Goal: Information Seeking & Learning: Learn about a topic

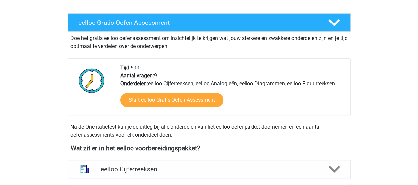
scroll to position [198, 0]
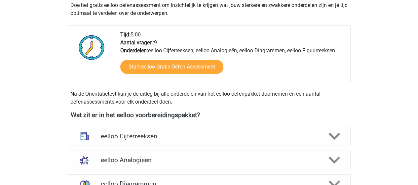
click at [125, 136] on h4 "eelloo Cijferreeksen" at bounding box center [209, 136] width 216 height 8
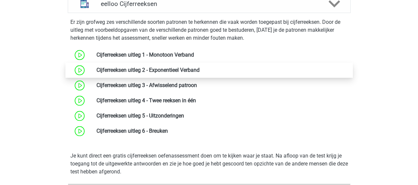
scroll to position [297, 0]
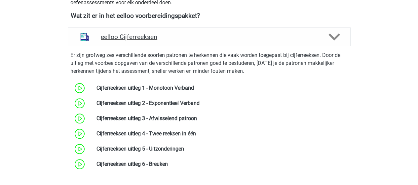
click at [121, 33] on h4 "eelloo Cijferreeksen" at bounding box center [209, 37] width 216 height 8
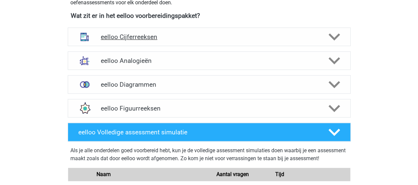
click at [122, 34] on h4 "eelloo Cijferreeksen" at bounding box center [209, 37] width 216 height 8
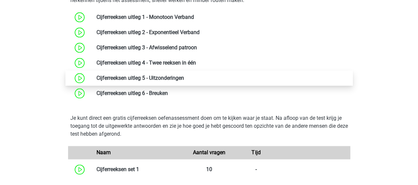
scroll to position [363, 0]
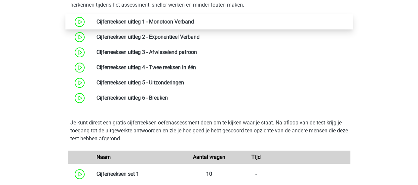
click at [194, 20] on link at bounding box center [194, 21] width 0 height 6
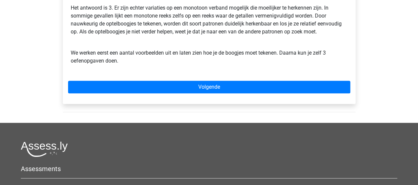
scroll to position [231, 0]
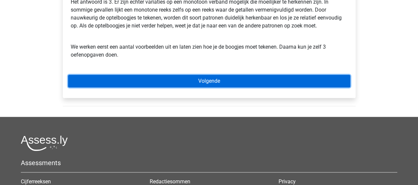
click at [226, 79] on link "Volgende" at bounding box center [209, 81] width 282 height 13
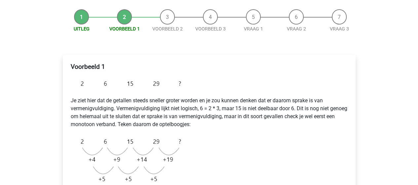
scroll to position [132, 0]
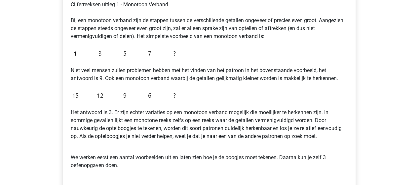
scroll to position [90, 0]
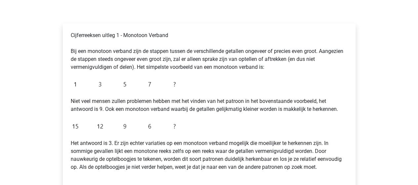
drag, startPoint x: 420, startPoint y: 5, endPoint x: 304, endPoint y: 1, distance: 116.3
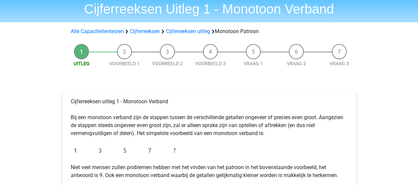
scroll to position [66, 0]
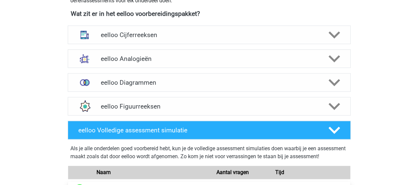
scroll to position [198, 0]
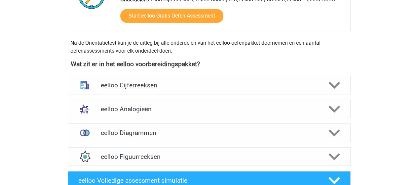
click at [134, 81] on h4 "eelloo Cijferreeksen" at bounding box center [209, 85] width 216 height 8
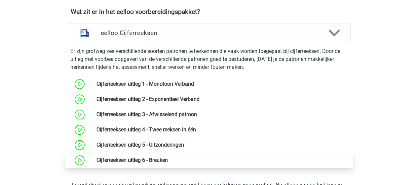
scroll to position [264, 0]
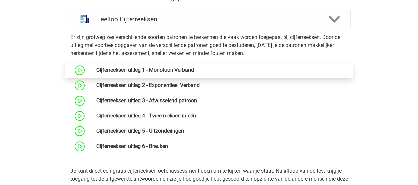
click at [194, 70] on link at bounding box center [194, 70] width 0 height 6
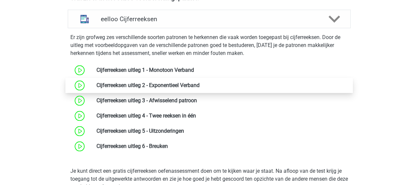
click at [199, 82] on link at bounding box center [199, 85] width 0 height 6
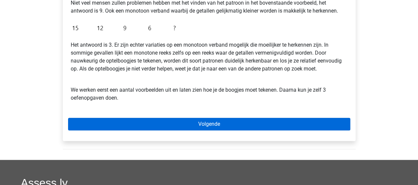
scroll to position [198, 0]
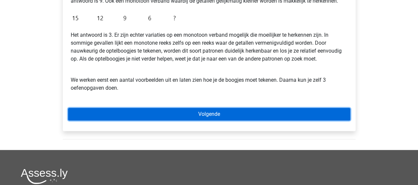
click at [211, 113] on link "Volgende" at bounding box center [209, 114] width 282 height 13
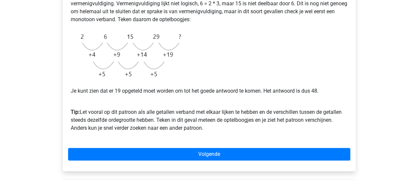
scroll to position [198, 0]
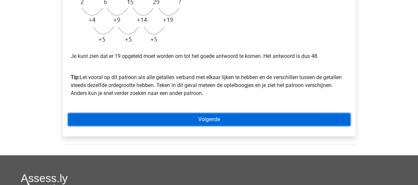
click at [229, 114] on link "Volgende" at bounding box center [209, 119] width 282 height 13
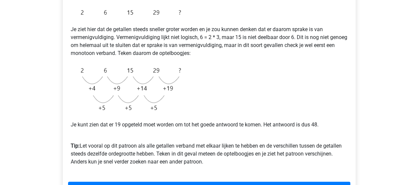
scroll to position [66, 0]
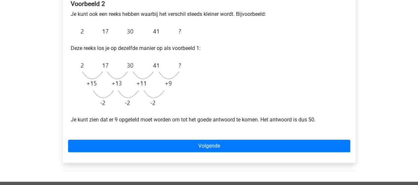
scroll to position [132, 0]
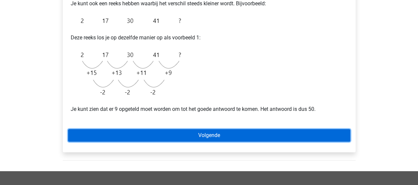
click at [164, 138] on link "Volgende" at bounding box center [209, 135] width 282 height 13
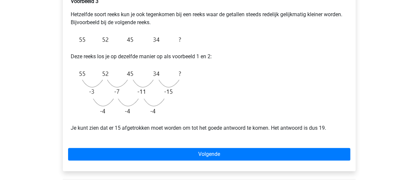
scroll to position [132, 0]
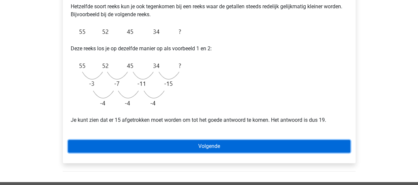
click at [218, 144] on link "Volgende" at bounding box center [209, 146] width 282 height 13
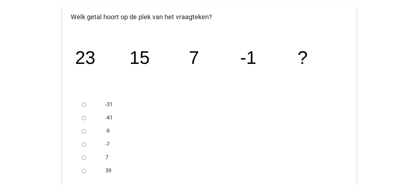
scroll to position [99, 0]
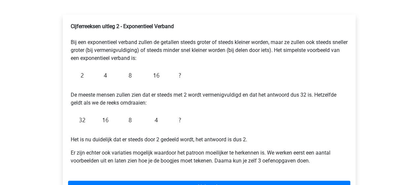
scroll to position [132, 0]
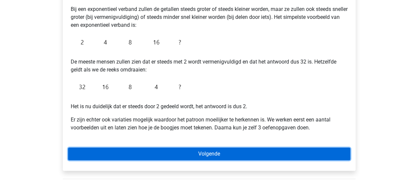
click at [256, 149] on link "Volgende" at bounding box center [209, 153] width 282 height 13
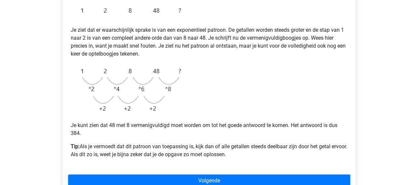
scroll to position [165, 0]
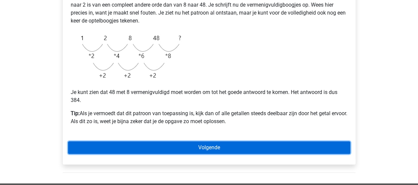
click at [248, 145] on link "Volgende" at bounding box center [209, 147] width 282 height 13
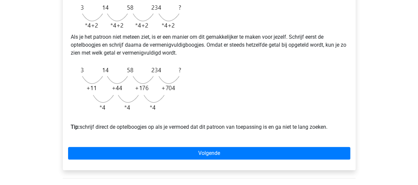
scroll to position [198, 0]
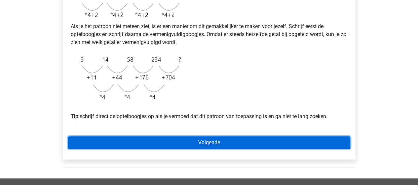
click at [226, 149] on link "Volgende" at bounding box center [209, 142] width 282 height 13
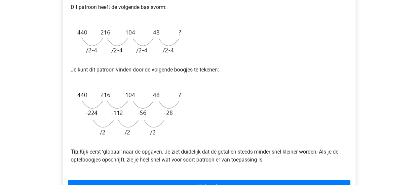
scroll to position [198, 0]
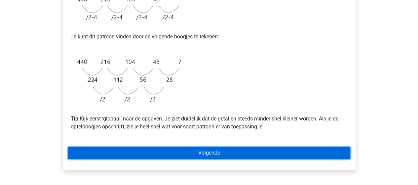
click at [228, 148] on link "Volgende" at bounding box center [209, 152] width 282 height 13
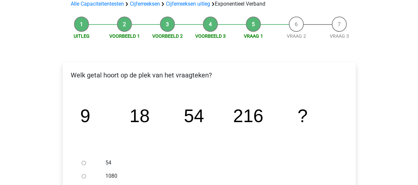
scroll to position [66, 0]
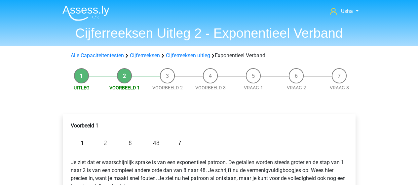
scroll to position [165, 0]
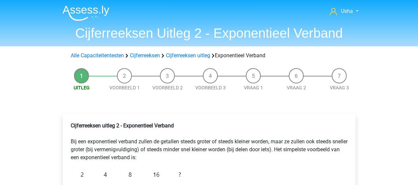
scroll to position [132, 0]
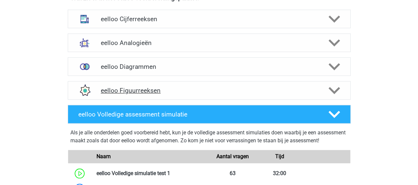
scroll to position [264, 0]
click at [136, 19] on h4 "eelloo Cijferreeksen" at bounding box center [209, 19] width 216 height 8
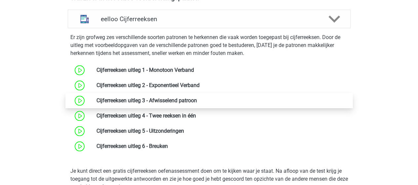
click at [197, 98] on link at bounding box center [197, 100] width 0 height 6
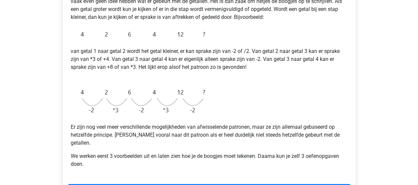
scroll to position [165, 0]
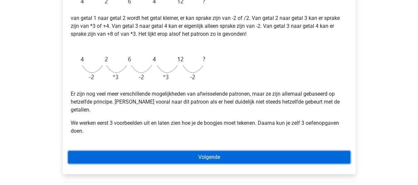
click at [207, 151] on link "Volgende" at bounding box center [209, 157] width 282 height 13
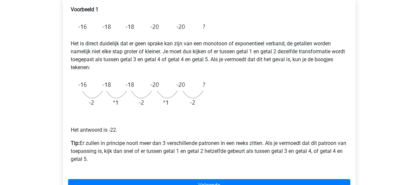
scroll to position [132, 0]
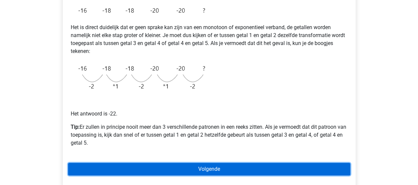
click at [213, 168] on link "Volgende" at bounding box center [209, 168] width 282 height 13
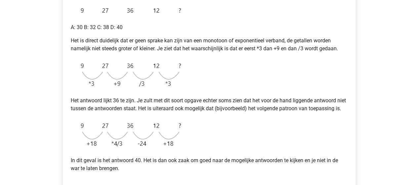
scroll to position [165, 0]
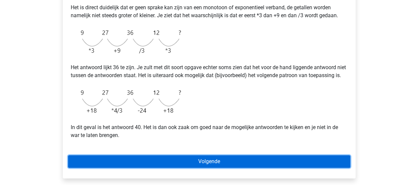
click at [194, 167] on link "Volgende" at bounding box center [209, 161] width 282 height 13
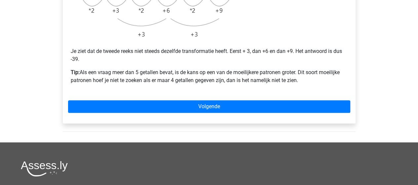
scroll to position [231, 0]
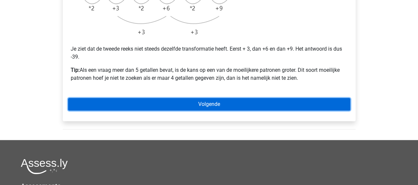
click at [186, 103] on link "Volgende" at bounding box center [209, 104] width 282 height 13
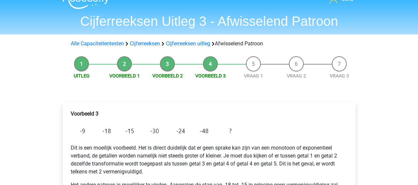
scroll to position [0, 0]
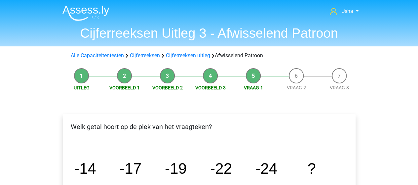
scroll to position [66, 0]
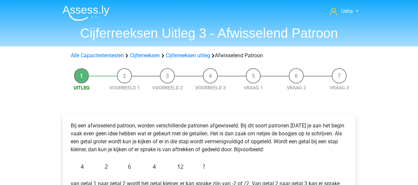
scroll to position [165, 0]
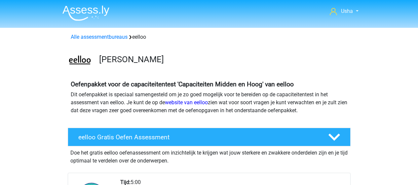
scroll to position [264, 0]
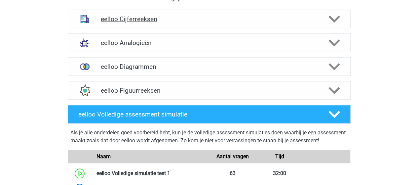
click at [142, 16] on h4 "eelloo Cijferreeksen" at bounding box center [209, 19] width 216 height 8
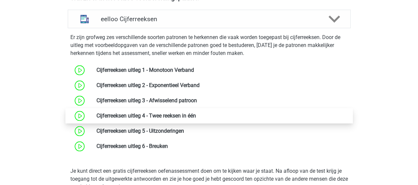
click at [196, 112] on link at bounding box center [196, 115] width 0 height 6
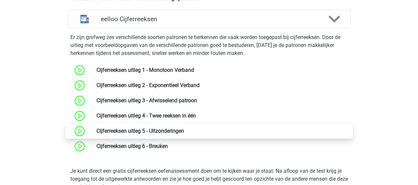
click at [184, 133] on link at bounding box center [184, 130] width 0 height 6
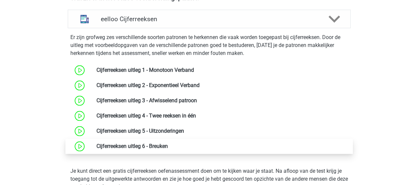
click at [168, 143] on link at bounding box center [168, 146] width 0 height 6
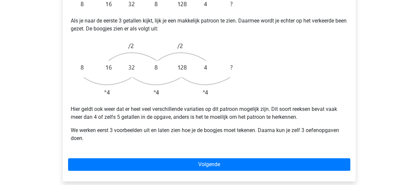
scroll to position [198, 0]
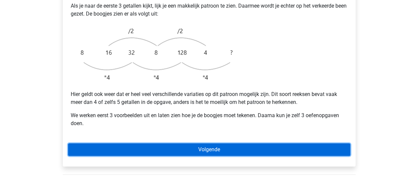
click at [212, 143] on link "Volgende" at bounding box center [209, 149] width 282 height 13
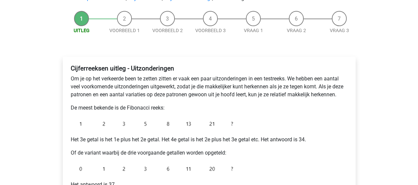
scroll to position [66, 0]
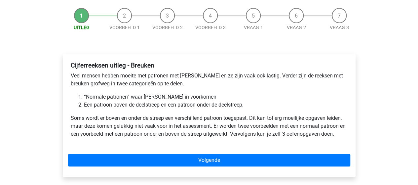
scroll to position [99, 0]
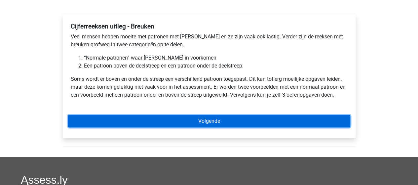
click at [226, 119] on link "Volgende" at bounding box center [209, 121] width 282 height 13
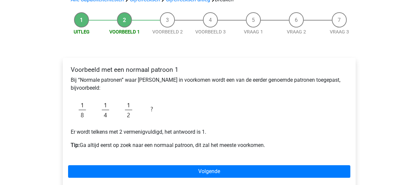
scroll to position [66, 0]
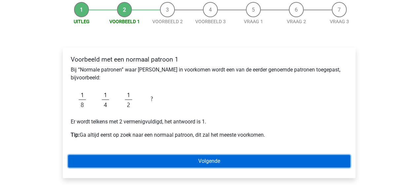
click at [169, 159] on link "Volgende" at bounding box center [209, 161] width 282 height 13
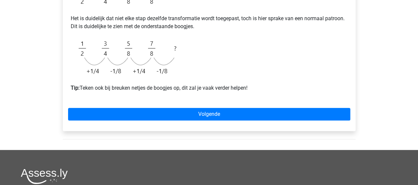
scroll to position [165, 0]
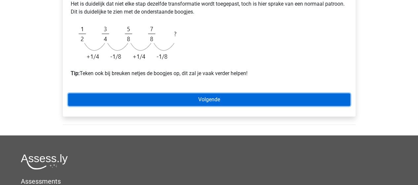
click at [225, 98] on link "Volgende" at bounding box center [209, 99] width 282 height 13
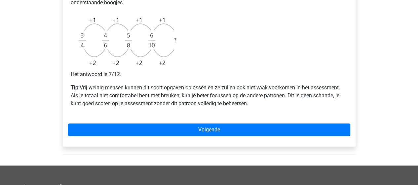
scroll to position [264, 0]
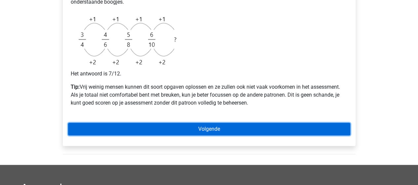
click at [245, 134] on link "Volgende" at bounding box center [209, 128] width 282 height 13
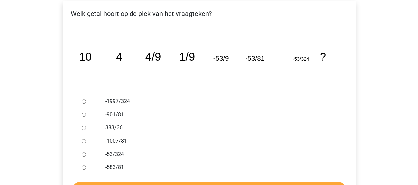
scroll to position [132, 0]
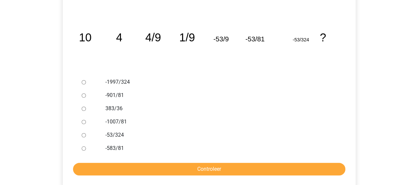
click at [83, 121] on input "-1007/81" at bounding box center [84, 122] width 4 height 4
radio input "true"
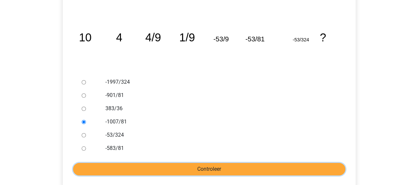
click at [153, 165] on input "Controleer" at bounding box center [209, 168] width 272 height 13
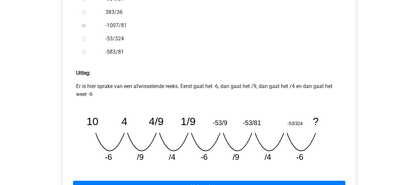
scroll to position [264, 0]
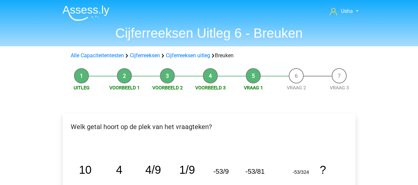
scroll to position [132, 0]
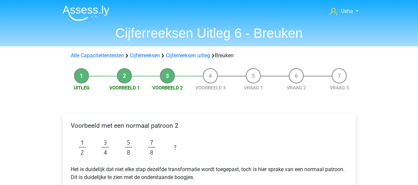
scroll to position [165, 0]
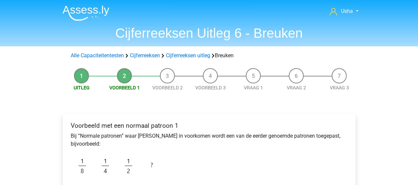
scroll to position [66, 0]
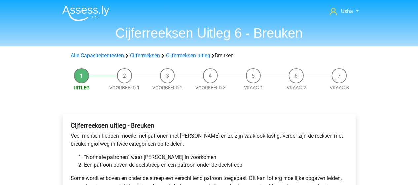
scroll to position [99, 0]
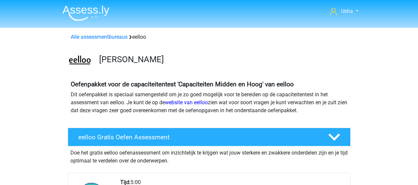
scroll to position [264, 0]
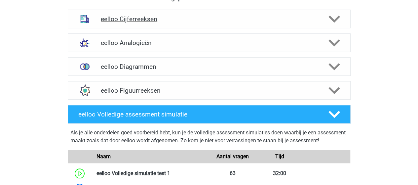
click at [141, 16] on h4 "eelloo Cijferreeksen" at bounding box center [209, 19] width 216 height 8
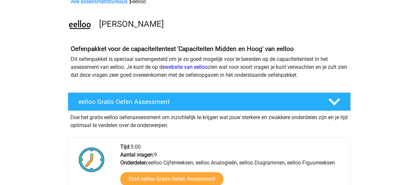
scroll to position [0, 0]
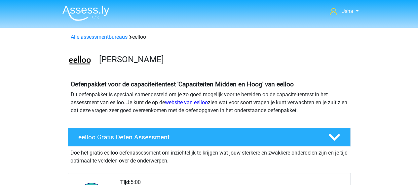
click at [79, 9] on img at bounding box center [85, 13] width 47 height 16
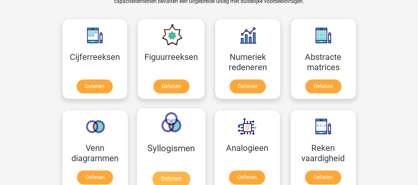
scroll to position [297, 0]
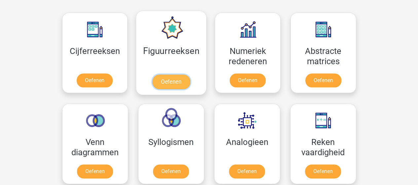
click at [167, 74] on link "Oefenen" at bounding box center [171, 81] width 38 height 15
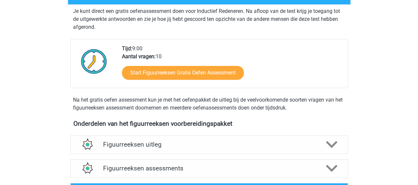
scroll to position [165, 0]
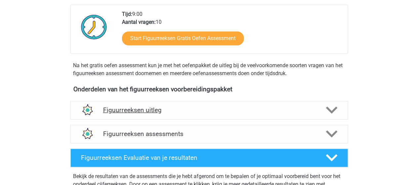
click at [146, 110] on h4 "Figuurreeksen uitleg" at bounding box center [209, 110] width 212 height 8
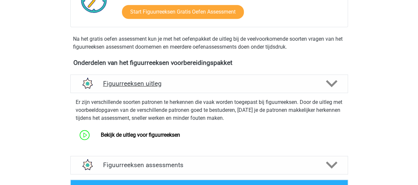
scroll to position [231, 0]
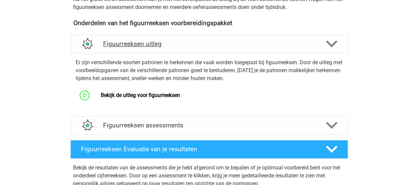
click at [126, 41] on h4 "Figuurreeksen uitleg" at bounding box center [209, 44] width 212 height 8
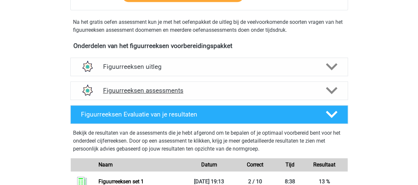
scroll to position [198, 0]
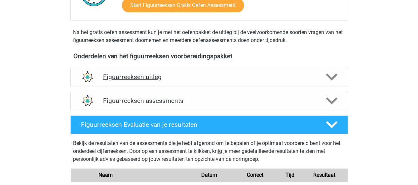
click at [143, 76] on h4 "Figuurreeksen uitleg" at bounding box center [209, 77] width 212 height 8
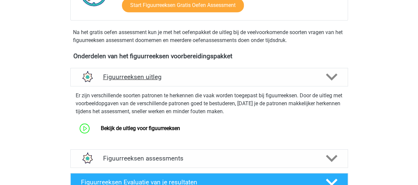
click at [145, 75] on h4 "Figuurreeksen uitleg" at bounding box center [209, 77] width 212 height 8
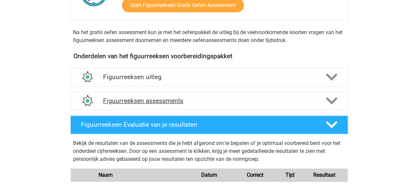
click at [135, 99] on h4 "Figuurreeksen assessments" at bounding box center [209, 101] width 212 height 8
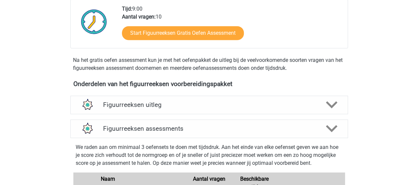
scroll to position [165, 0]
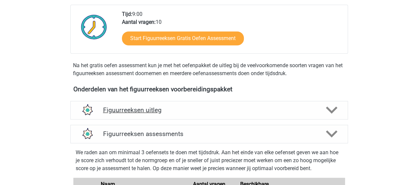
click at [123, 110] on h4 "Figuurreeksen uitleg" at bounding box center [209, 110] width 212 height 8
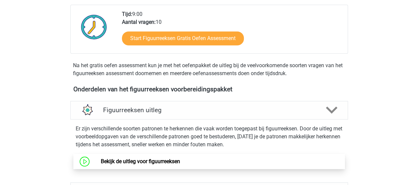
click at [148, 162] on link "Bekijk de uitleg voor figuurreeksen" at bounding box center [140, 161] width 79 height 6
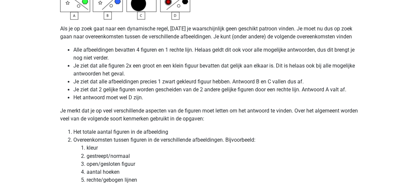
scroll to position [1717, 0]
